Goal: Navigation & Orientation: Find specific page/section

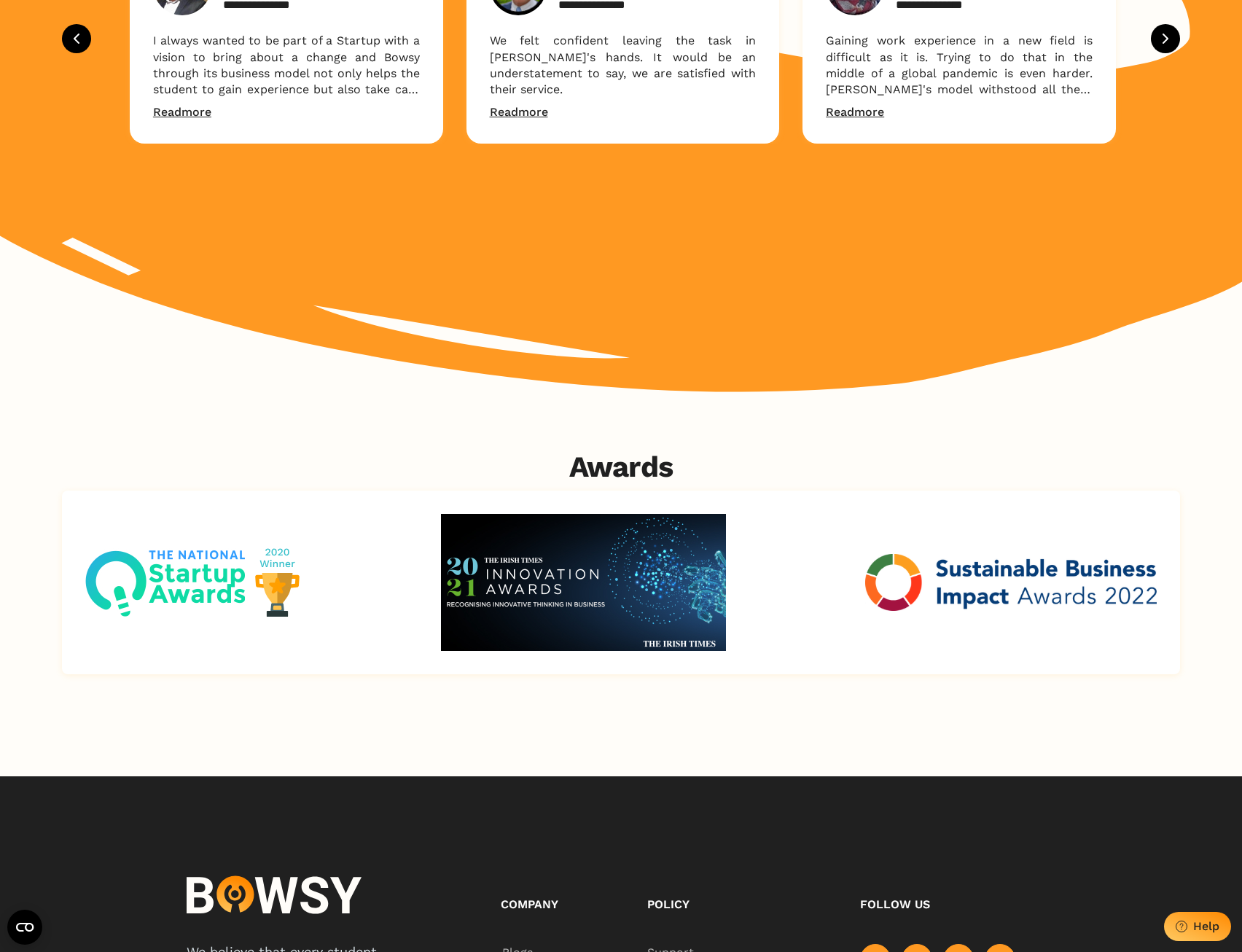
scroll to position [2806, 0]
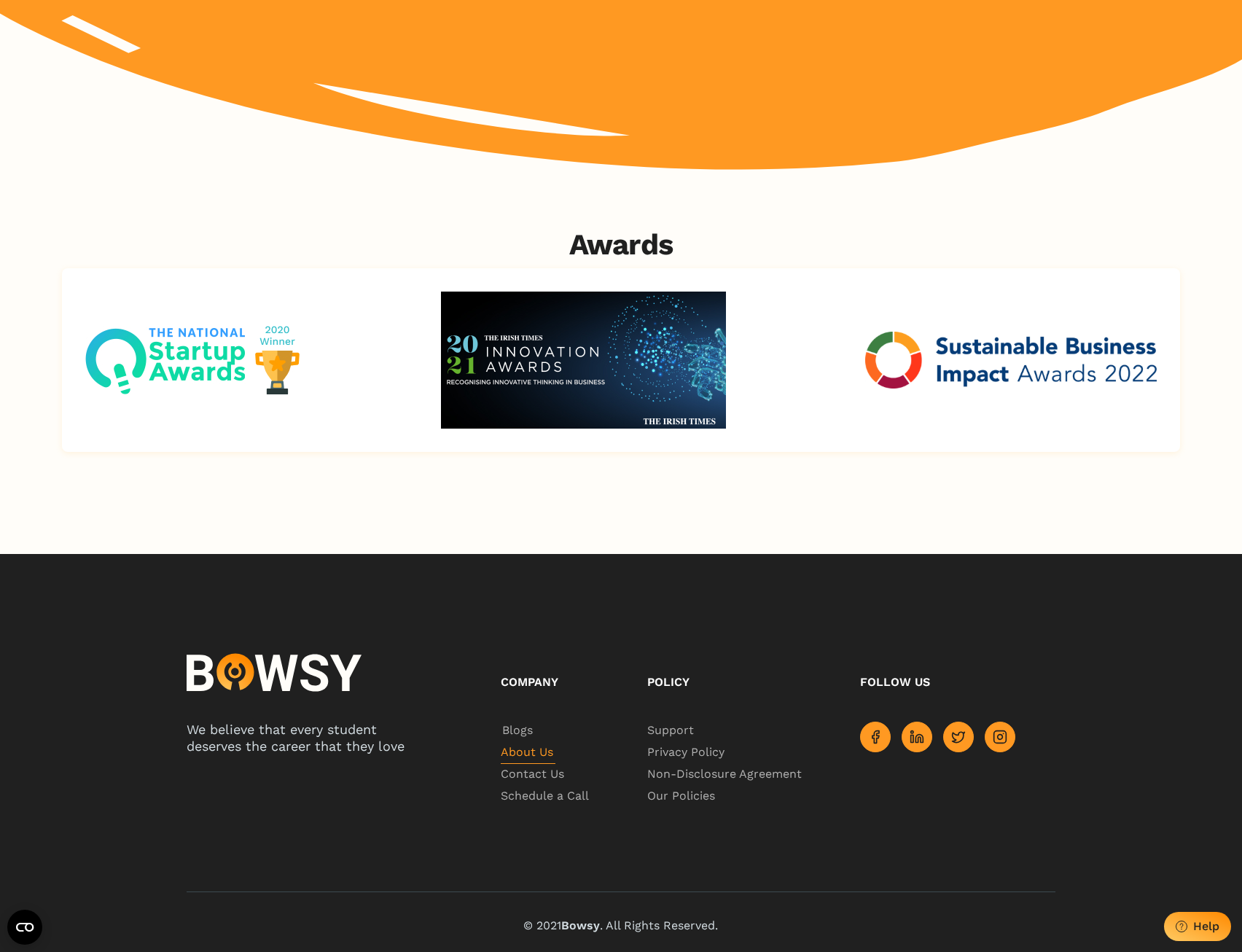
click at [526, 754] on span "About Us" at bounding box center [528, 753] width 55 height 22
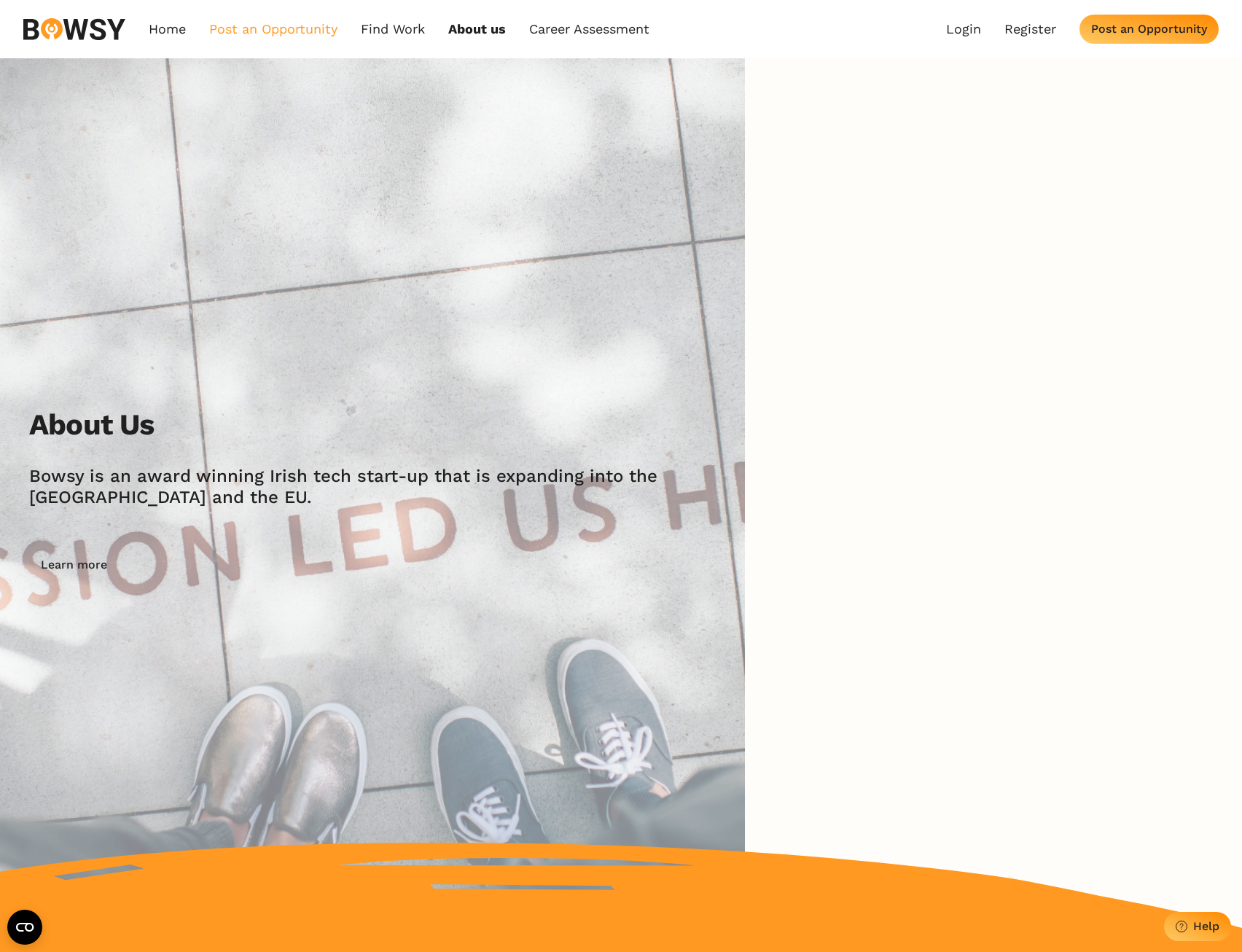
click at [286, 28] on link "Post an Opportunity" at bounding box center [273, 29] width 128 height 16
click at [571, 27] on link "Career Assessment" at bounding box center [589, 29] width 120 height 16
click at [173, 30] on link "Home" at bounding box center [167, 29] width 37 height 16
